Goal: Transaction & Acquisition: Purchase product/service

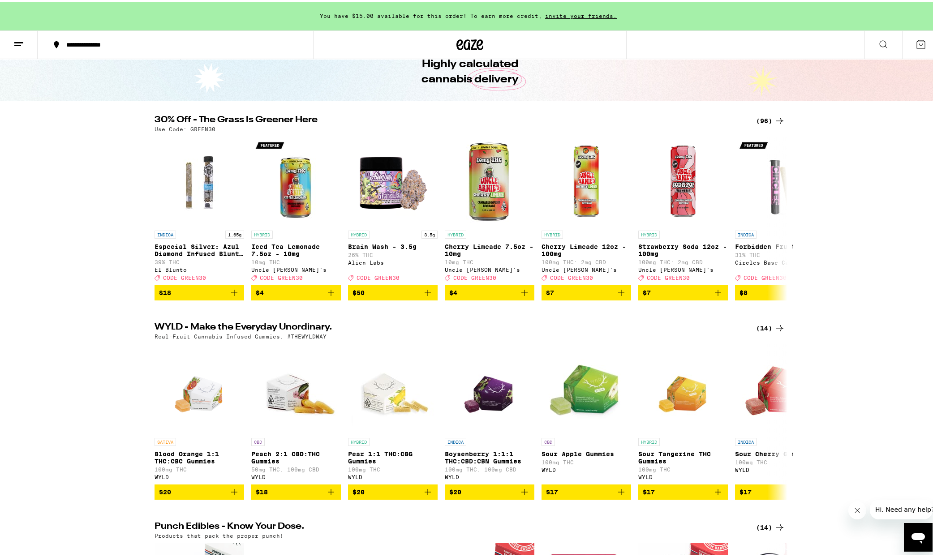
click at [770, 116] on div "(96)" at bounding box center [770, 119] width 29 height 11
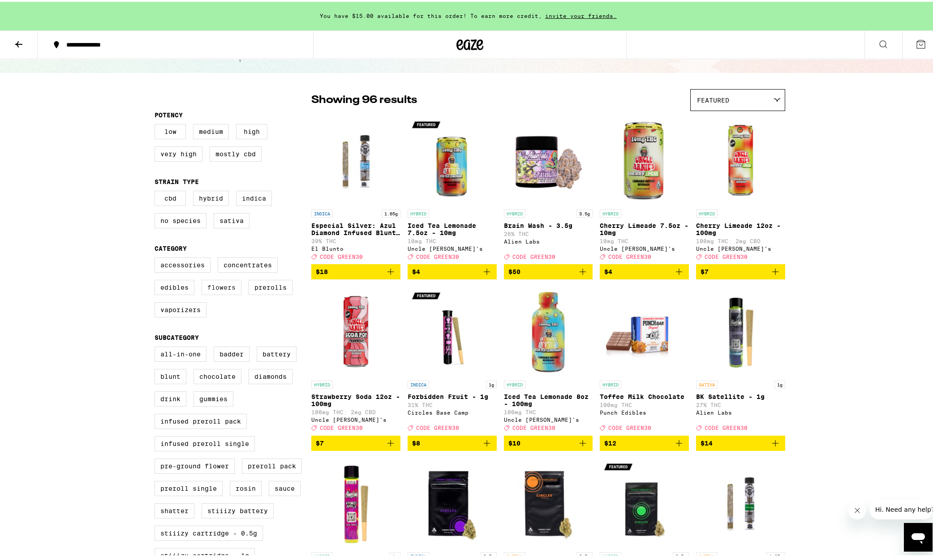
scroll to position [45, 0]
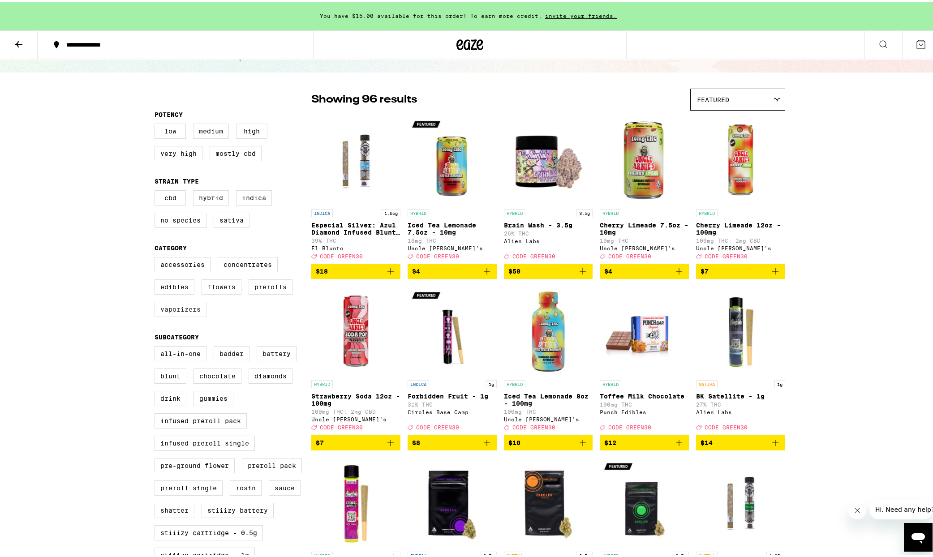
click at [193, 315] on label "Vaporizers" at bounding box center [181, 307] width 52 height 15
click at [157, 257] on input "Vaporizers" at bounding box center [156, 257] width 0 height 0
checkbox input "true"
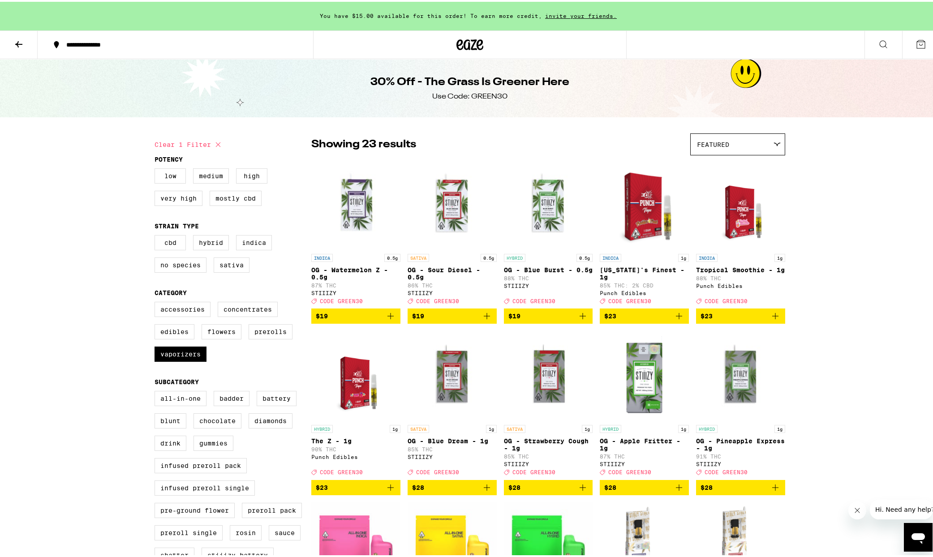
click at [461, 48] on icon at bounding box center [470, 43] width 27 height 16
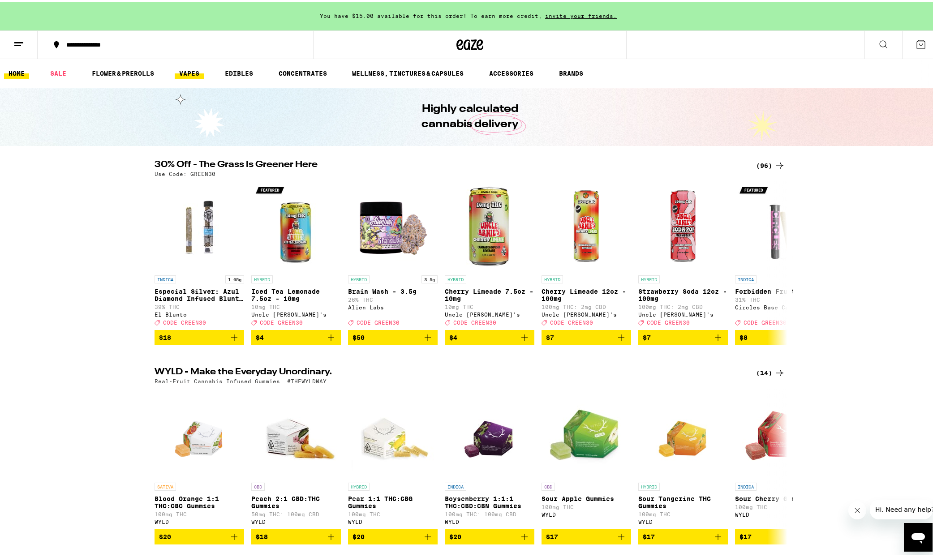
click at [189, 68] on link "VAPES" at bounding box center [189, 71] width 29 height 11
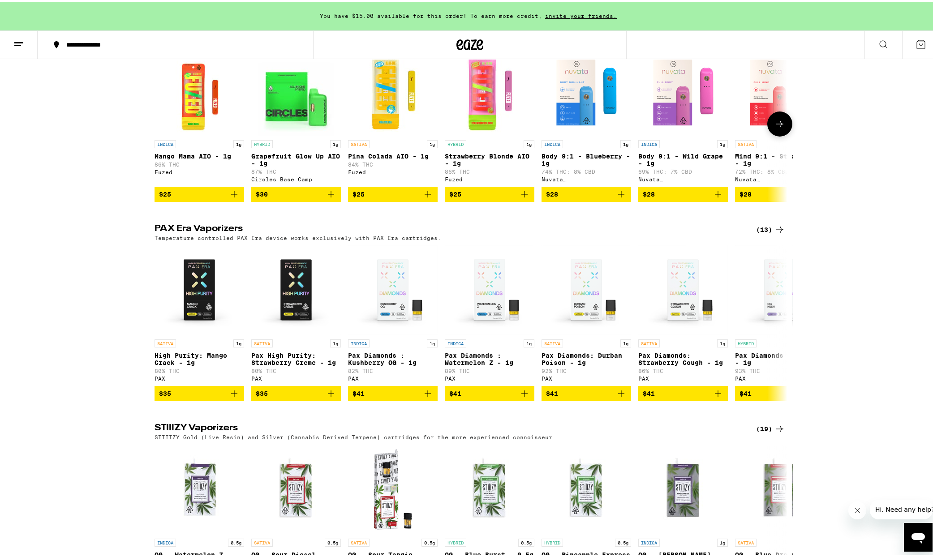
scroll to position [538, 0]
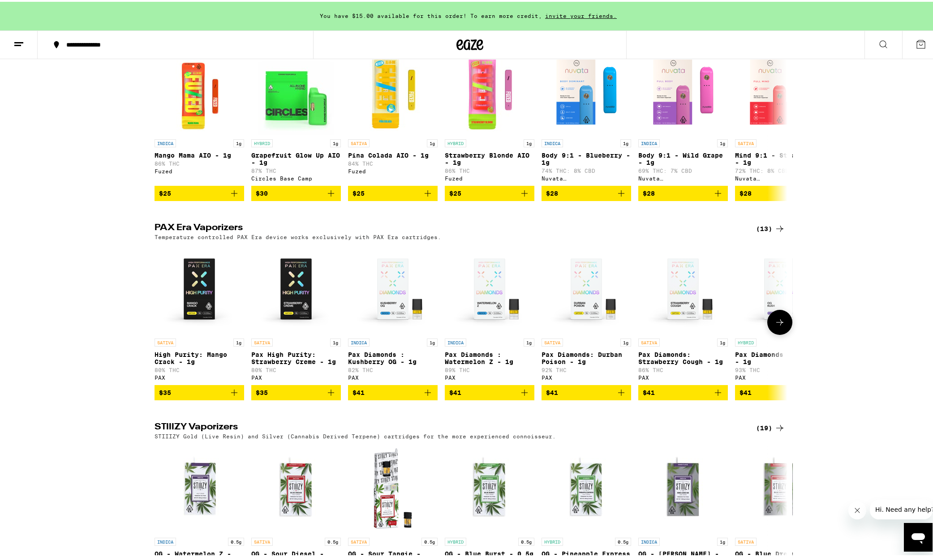
click at [788, 333] on button at bounding box center [780, 320] width 25 height 25
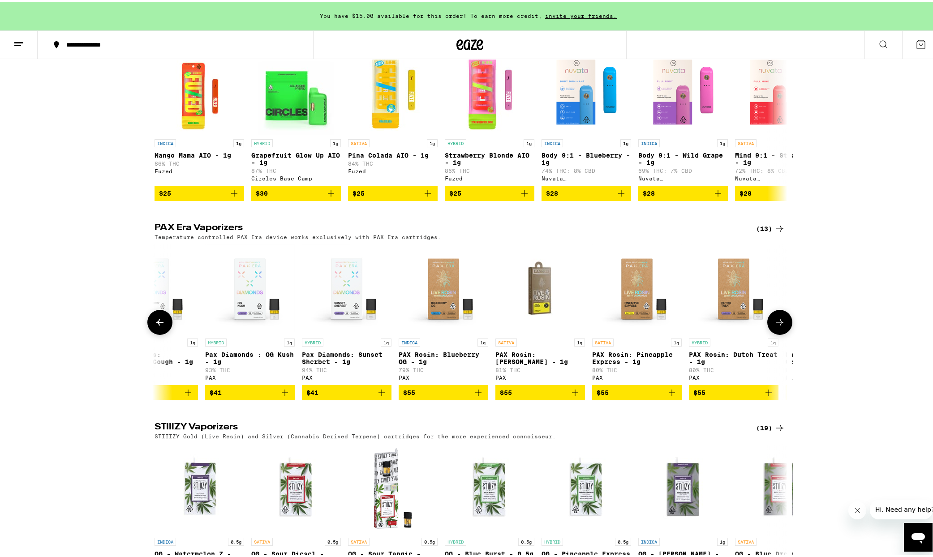
scroll to position [0, 533]
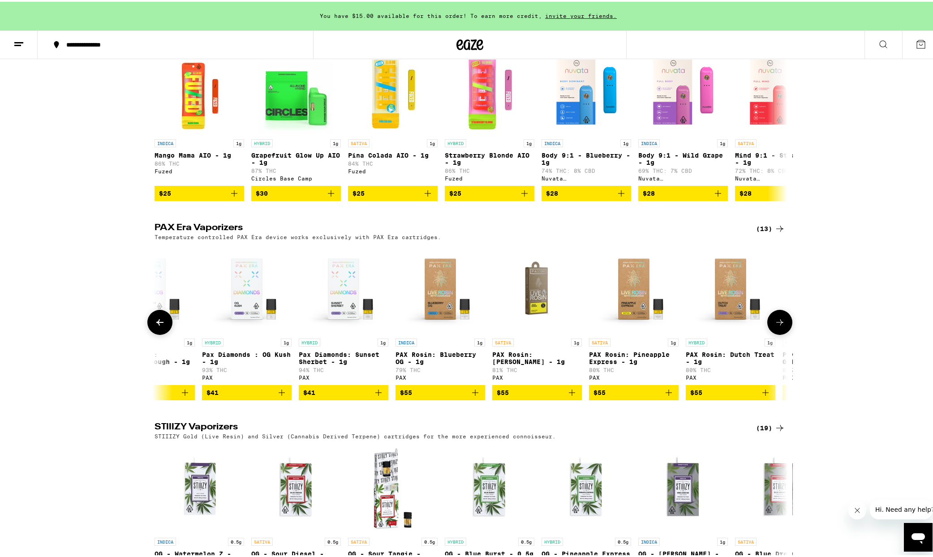
click at [788, 333] on button at bounding box center [780, 320] width 25 height 25
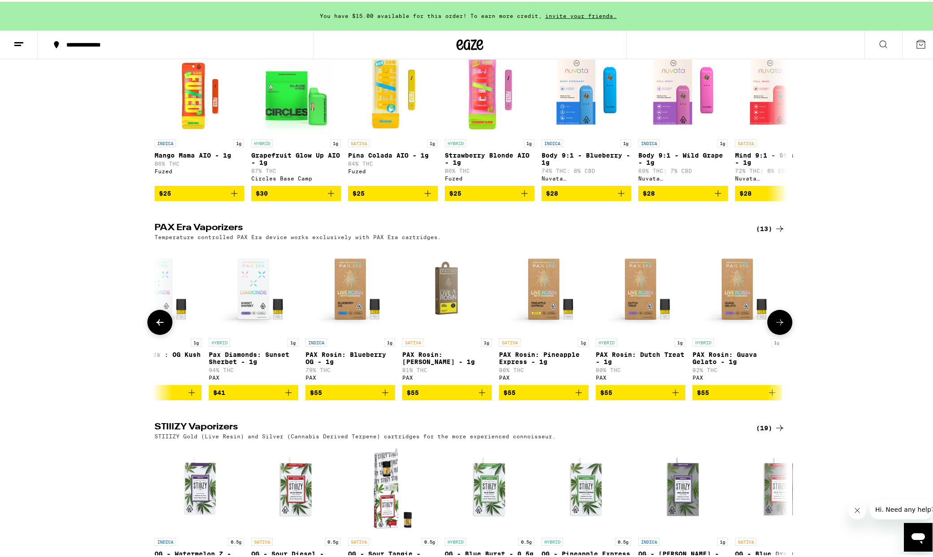
scroll to position [0, 627]
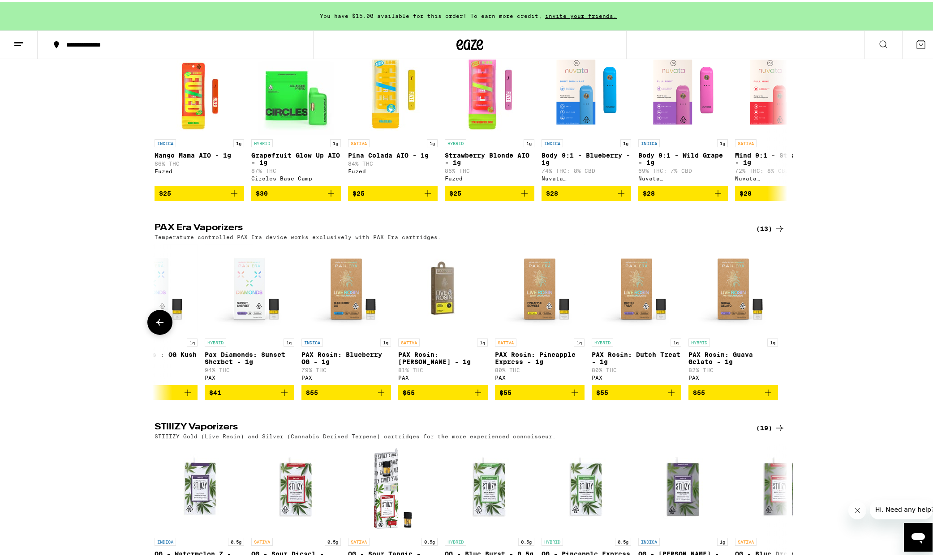
click at [164, 333] on button at bounding box center [159, 320] width 25 height 25
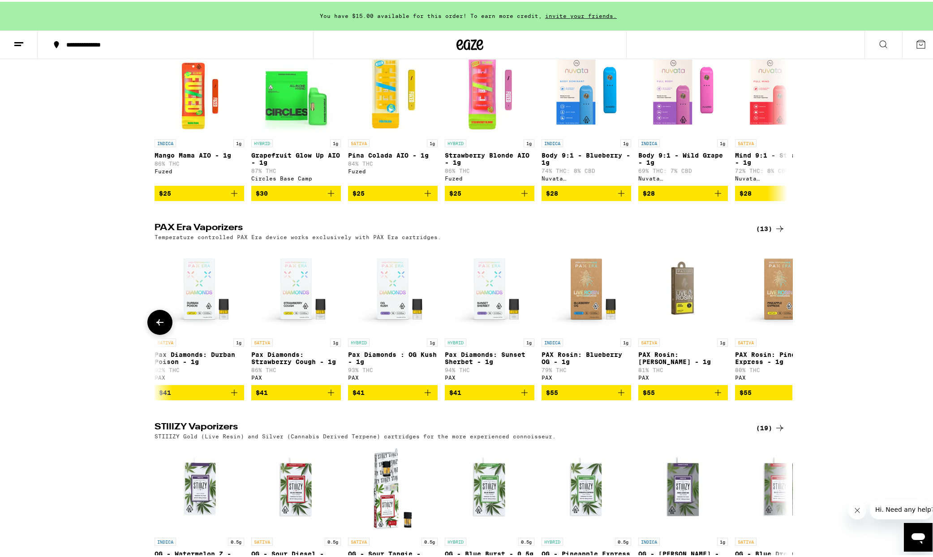
click at [164, 333] on button at bounding box center [159, 320] width 25 height 25
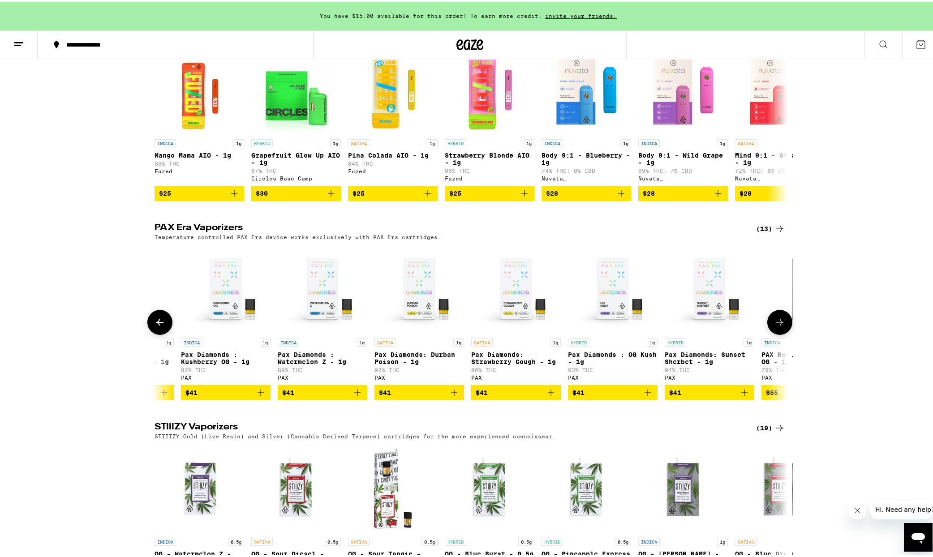
scroll to position [0, 13]
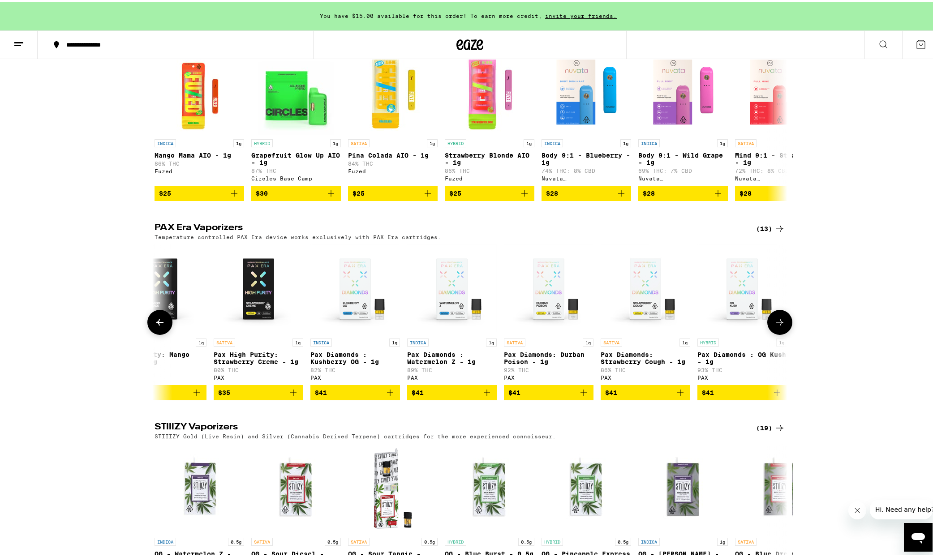
click at [164, 333] on button at bounding box center [159, 320] width 25 height 25
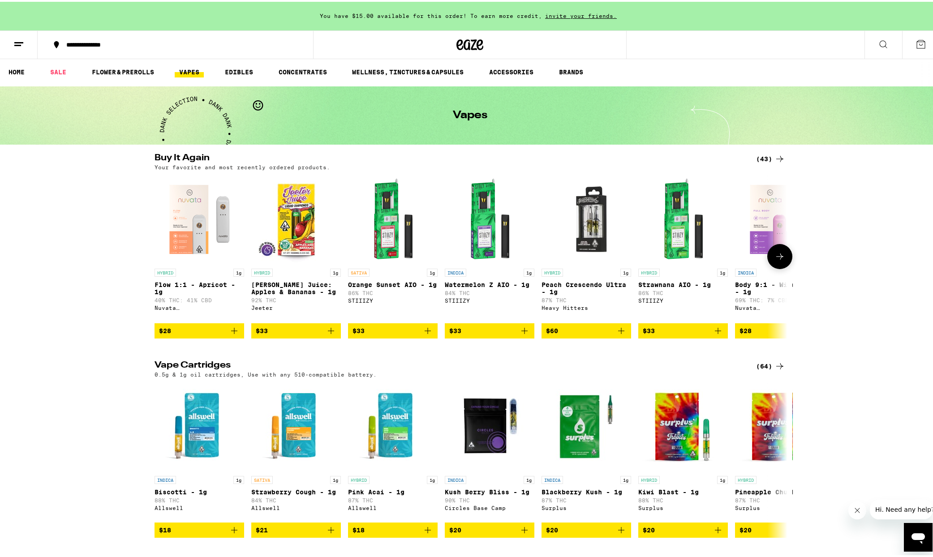
scroll to position [0, 0]
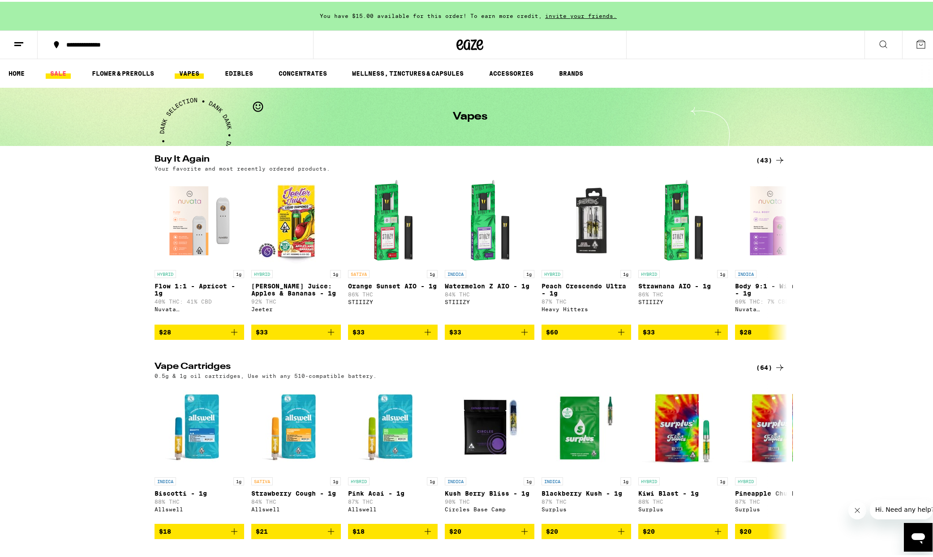
click at [52, 75] on link "SALE" at bounding box center [58, 71] width 25 height 11
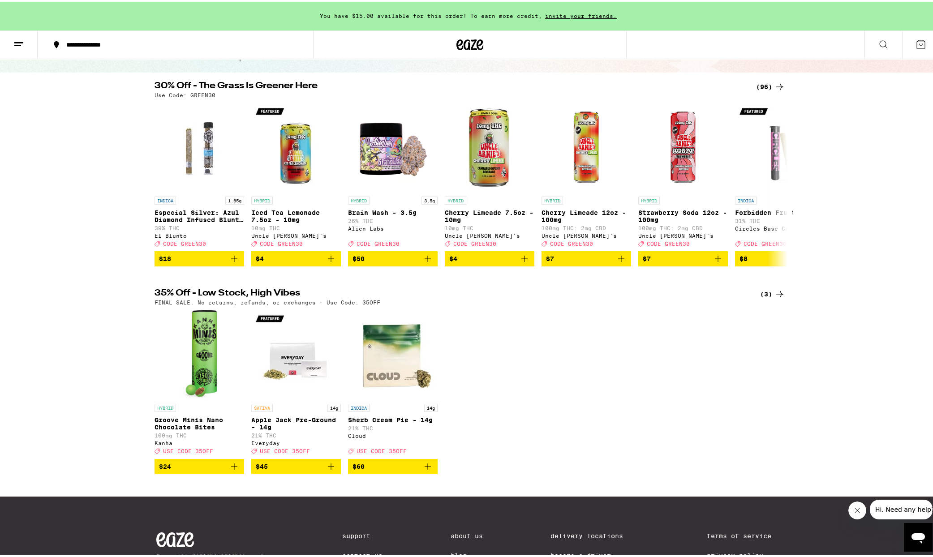
scroll to position [90, 0]
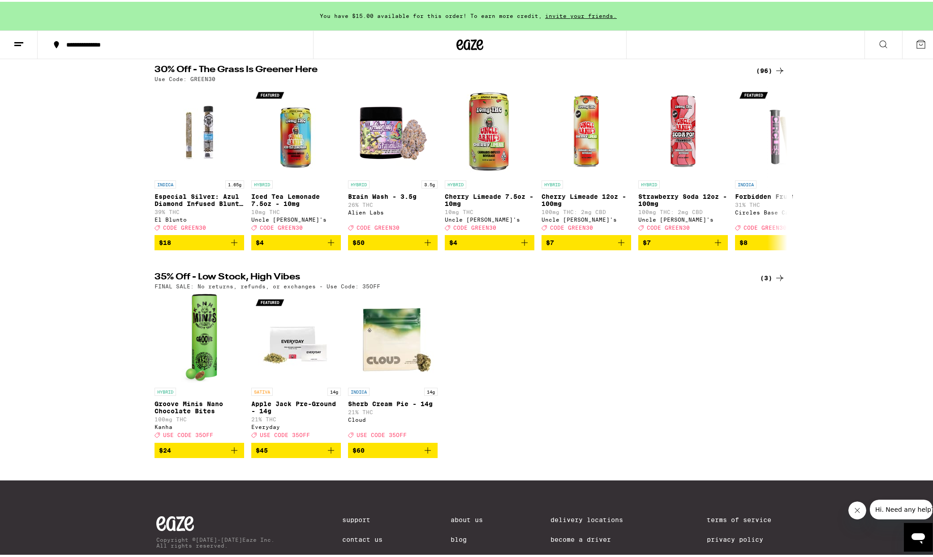
click at [403, 330] on img "Open page for Sherb Cream Pie - 14g from Cloud" at bounding box center [393, 337] width 90 height 90
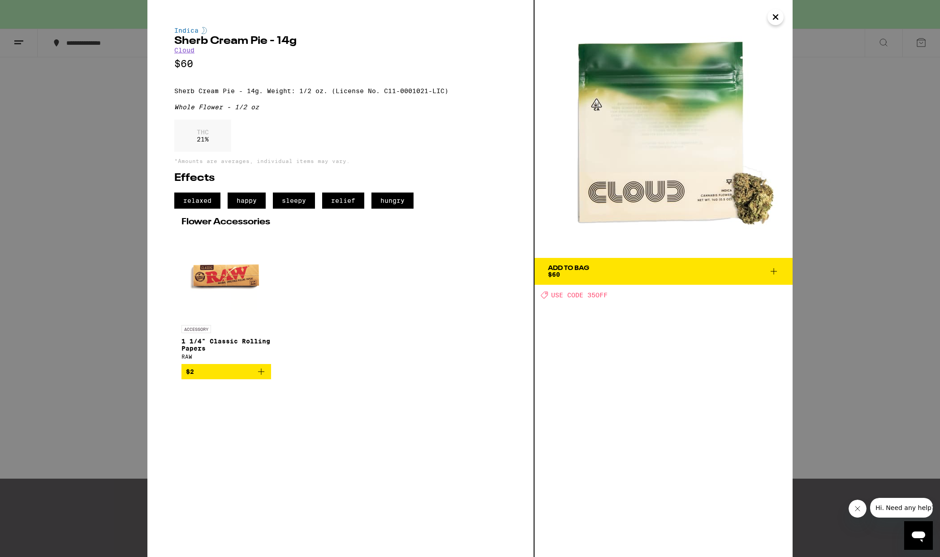
click at [778, 18] on icon "Close" at bounding box center [775, 16] width 11 height 13
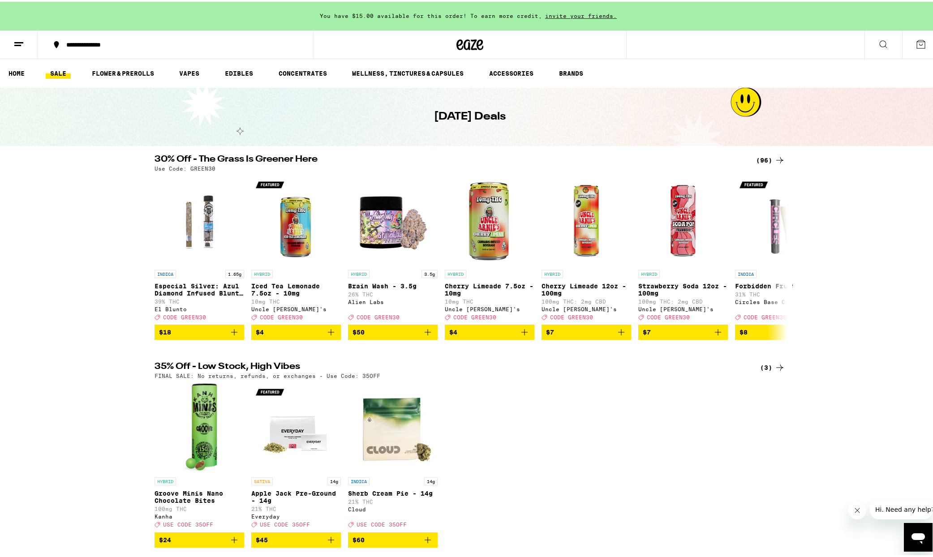
click at [769, 155] on div "(96)" at bounding box center [770, 158] width 29 height 11
click at [779, 159] on icon at bounding box center [780, 158] width 7 height 6
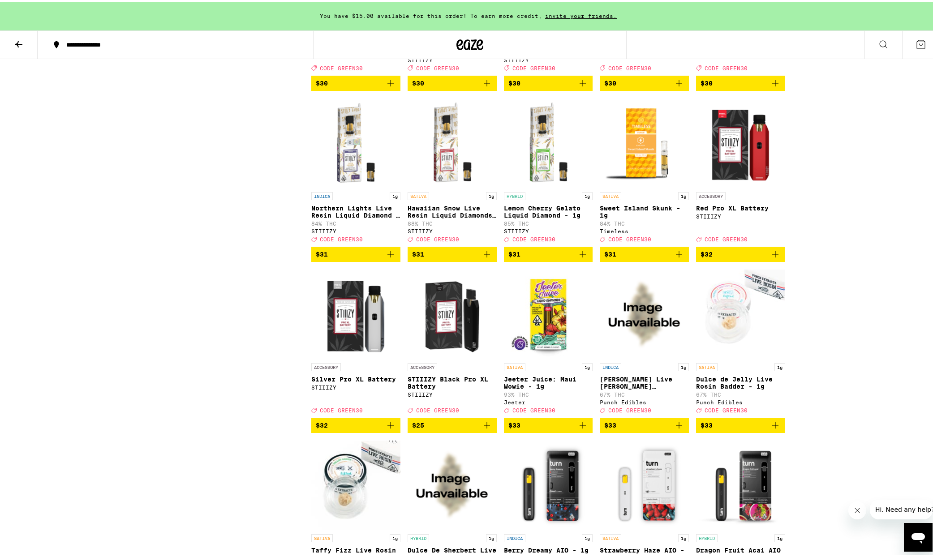
scroll to position [1972, 0]
